Goal: Task Accomplishment & Management: Use online tool/utility

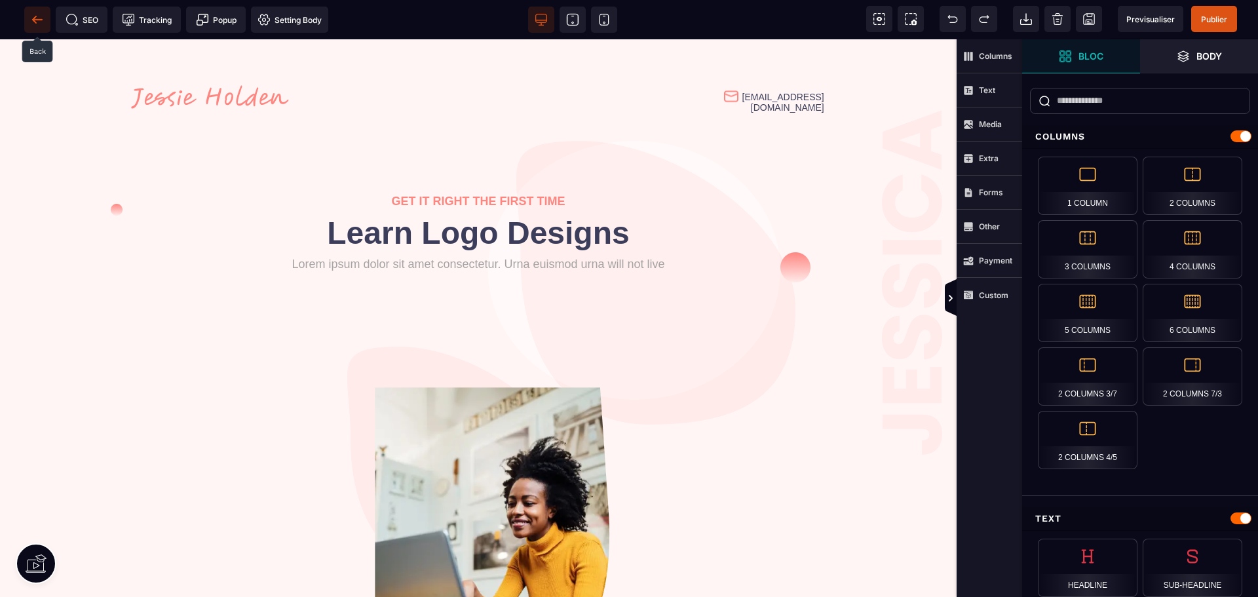
click at [34, 24] on icon at bounding box center [37, 19] width 13 height 13
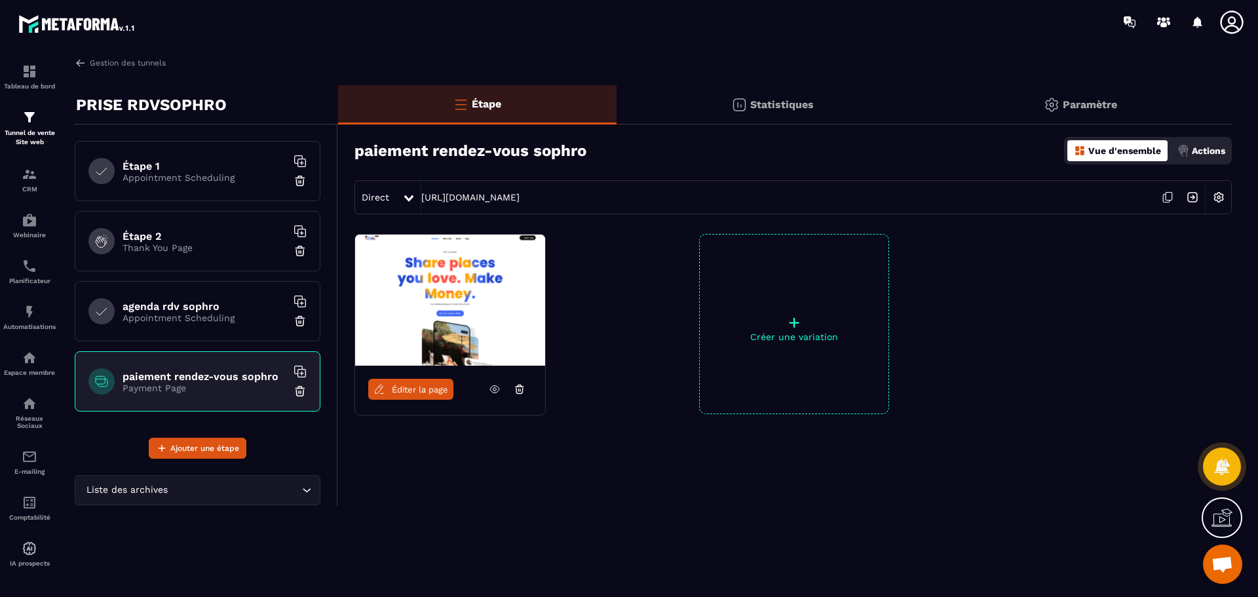
click at [223, 394] on div "paiement rendez-vous sophro Payment Page" at bounding box center [198, 381] width 246 height 60
click at [221, 381] on h6 "paiement rendez-vous sophro" at bounding box center [205, 376] width 164 height 12
click at [299, 394] on img at bounding box center [300, 391] width 13 height 13
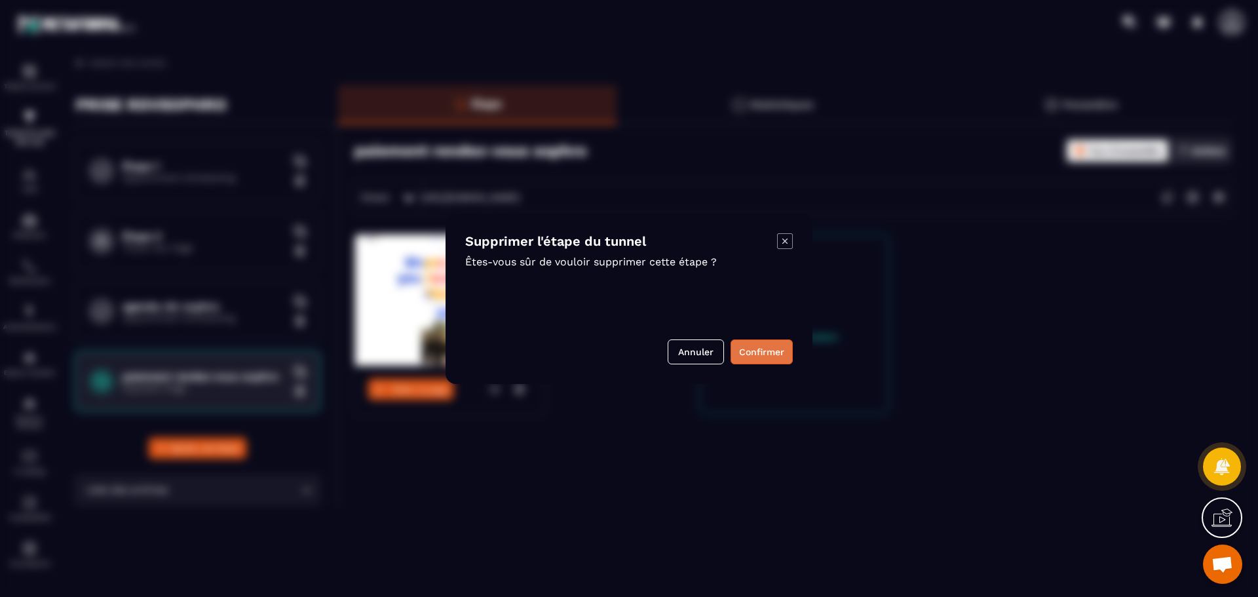
click at [759, 354] on button "Confirmer" at bounding box center [762, 351] width 62 height 25
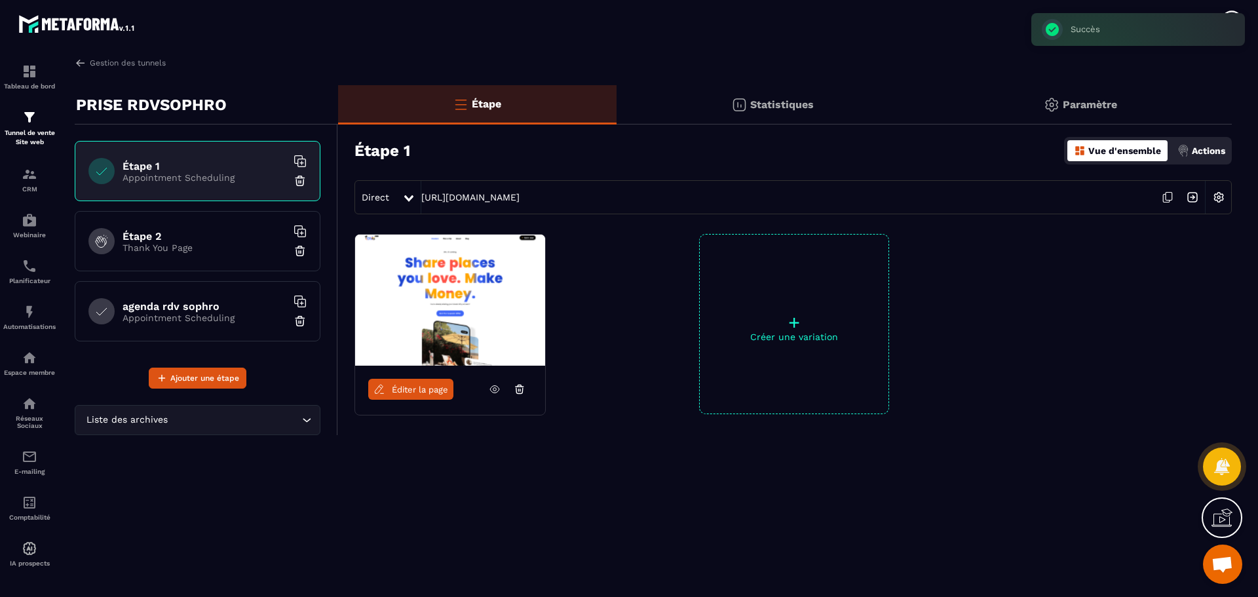
click at [182, 313] on p "Appointment Scheduling" at bounding box center [205, 318] width 164 height 10
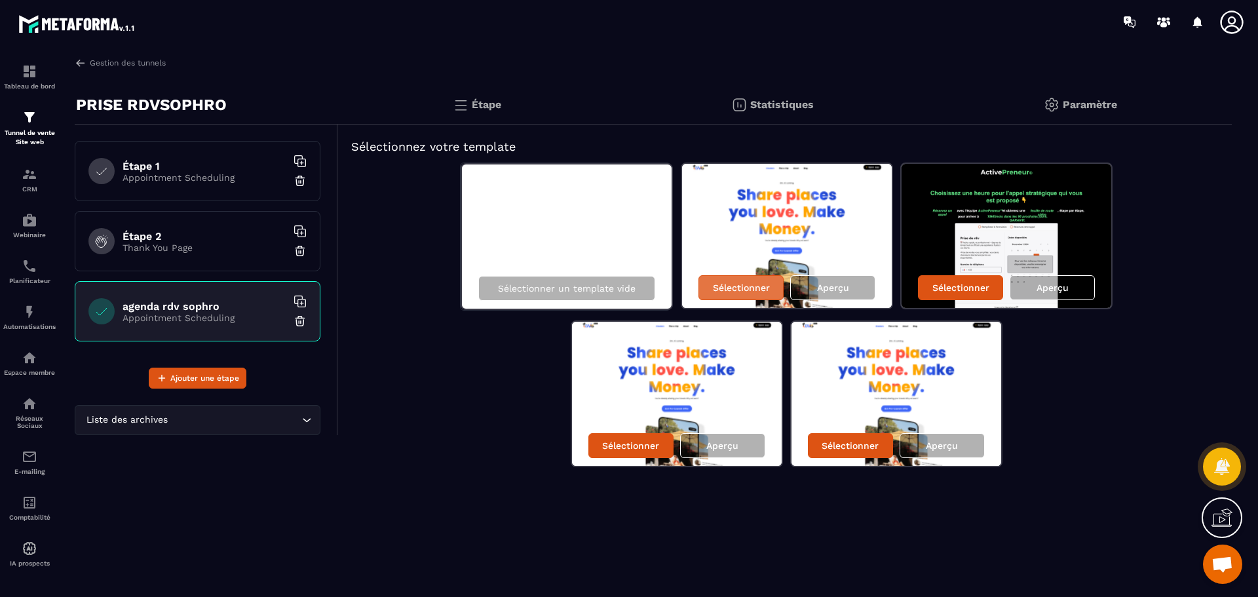
click at [736, 290] on p "Sélectionner" at bounding box center [741, 287] width 57 height 10
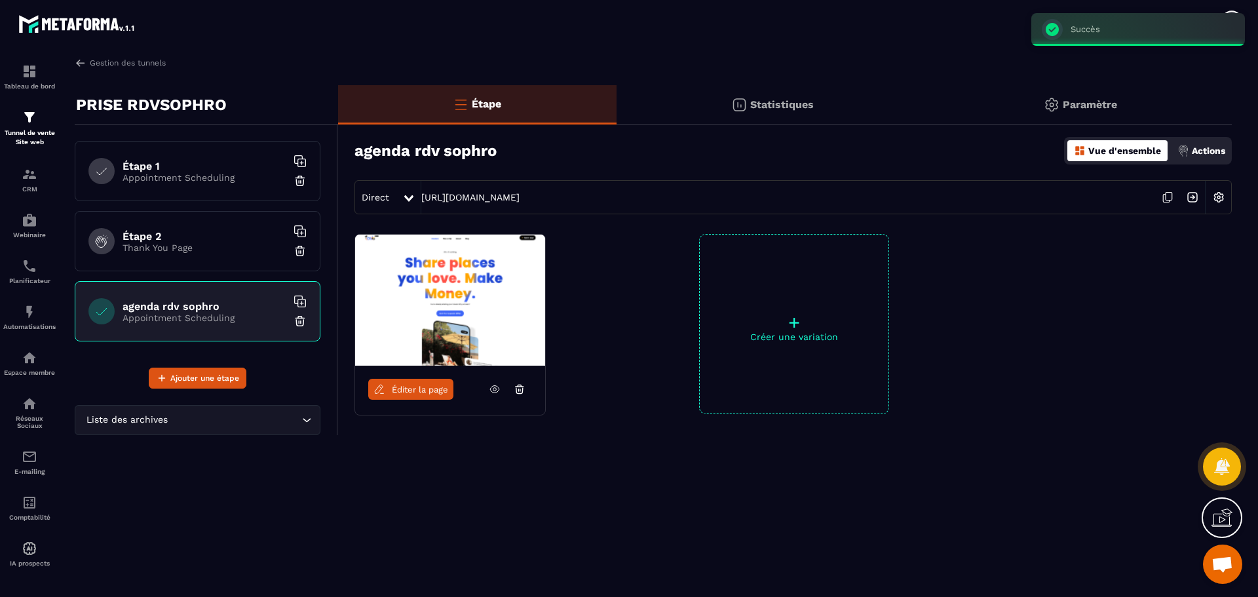
click at [440, 389] on span "Éditer la page" at bounding box center [420, 390] width 56 height 10
